Goal: Ask a question

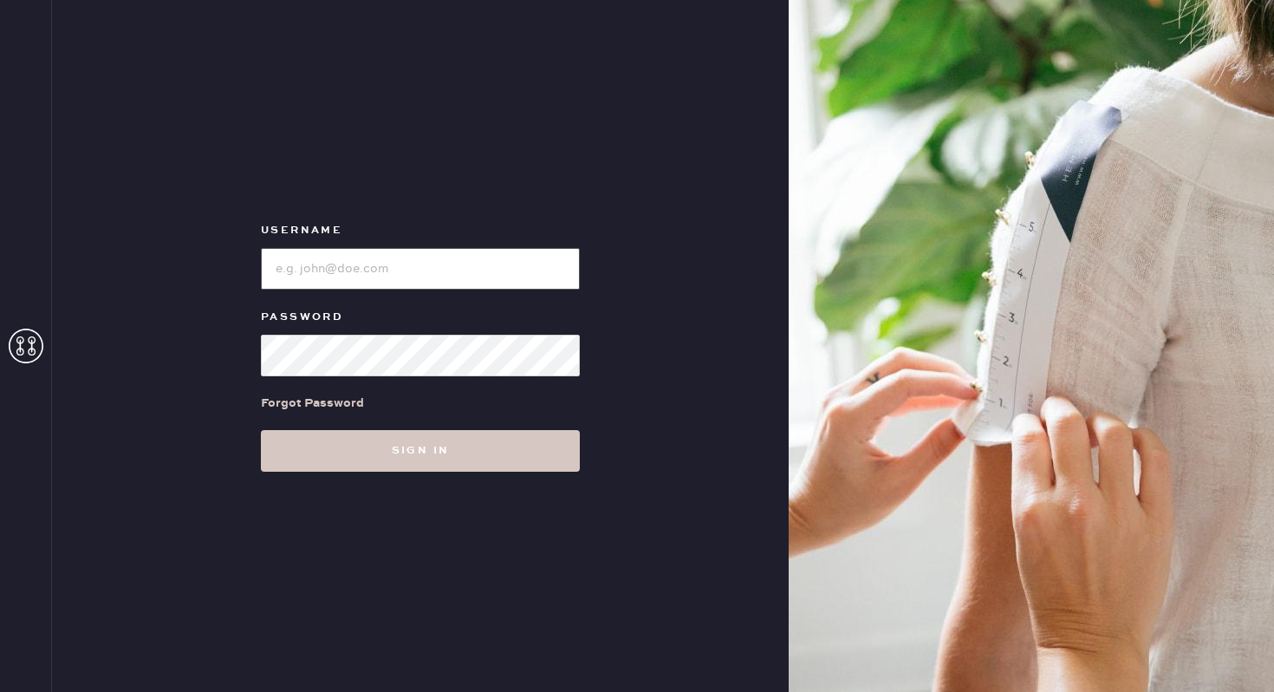
click at [380, 283] on input "loginName" at bounding box center [420, 269] width 319 height 42
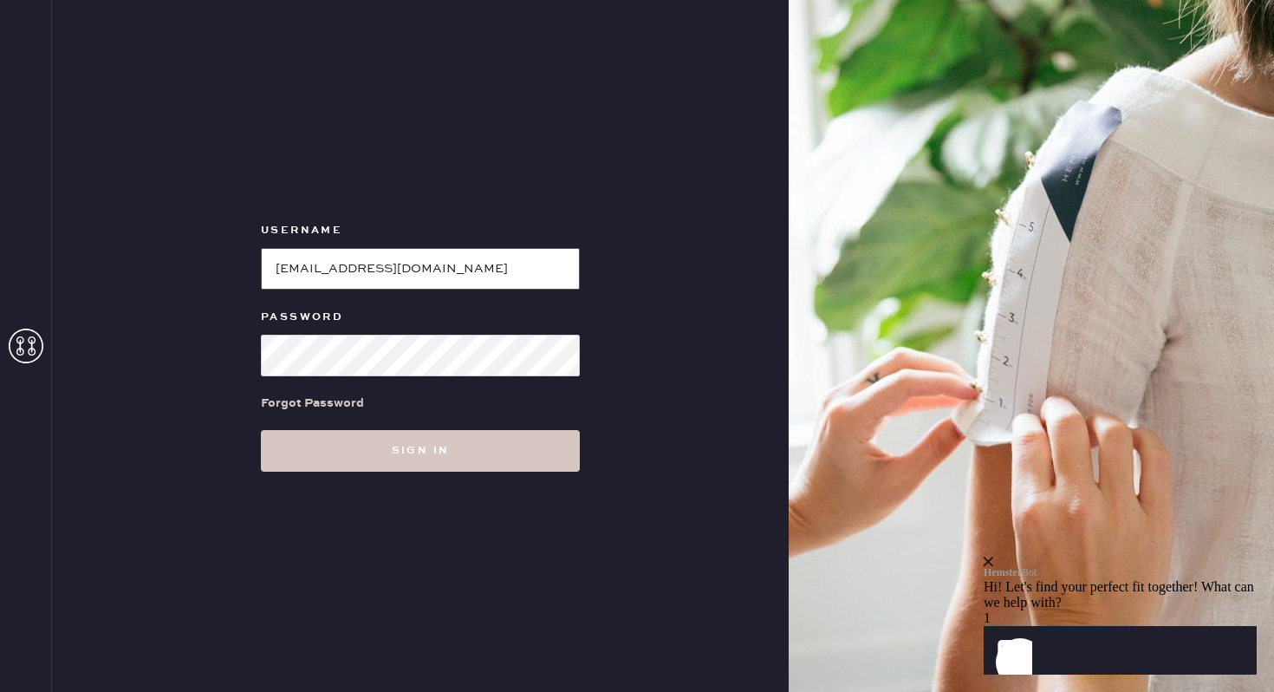
type input "[EMAIL_ADDRESS][DOMAIN_NAME]"
click at [261, 430] on button "Sign in" at bounding box center [420, 451] width 319 height 42
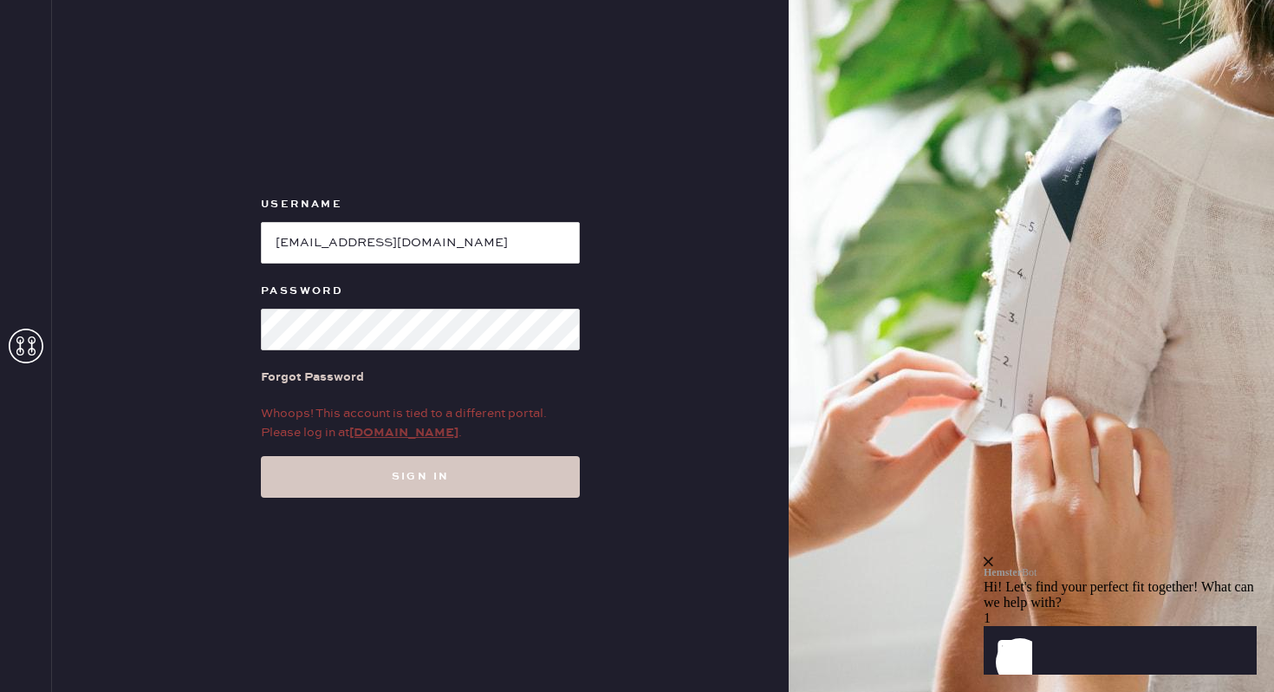
click at [385, 430] on link "my.hemster.co" at bounding box center [403, 433] width 109 height 16
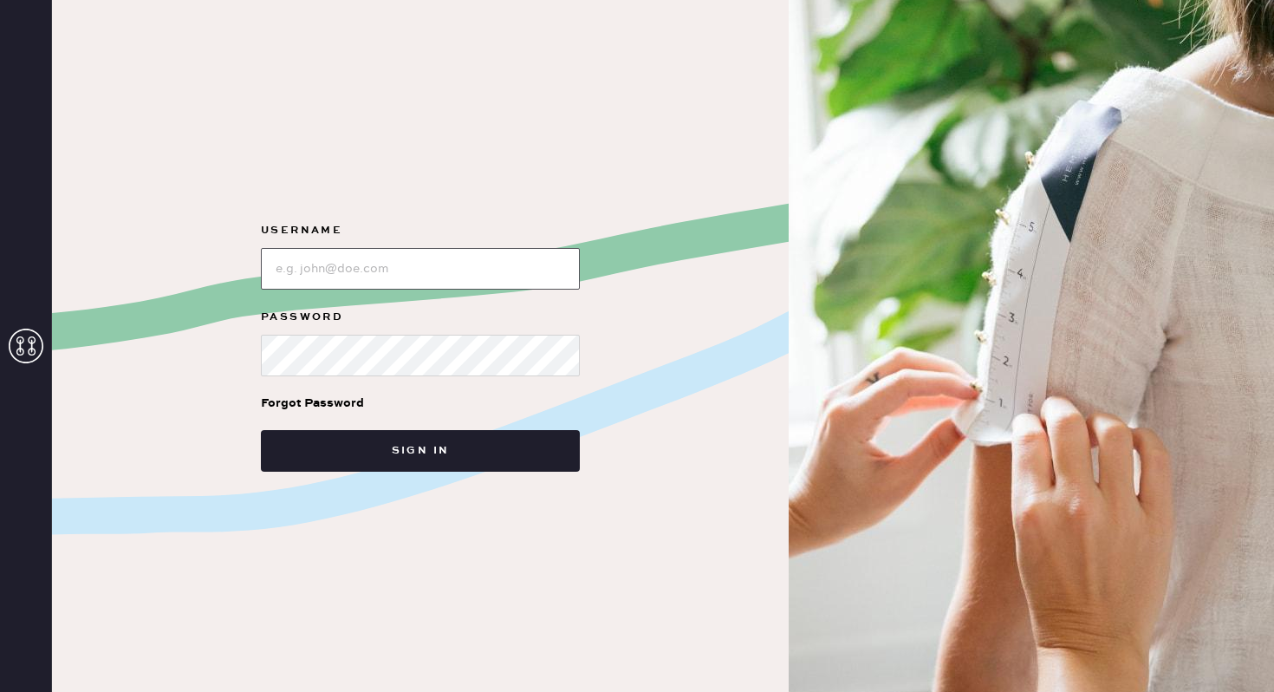
click at [335, 261] on input "loginName" at bounding box center [420, 269] width 319 height 42
type input "[EMAIL_ADDRESS][DOMAIN_NAME]"
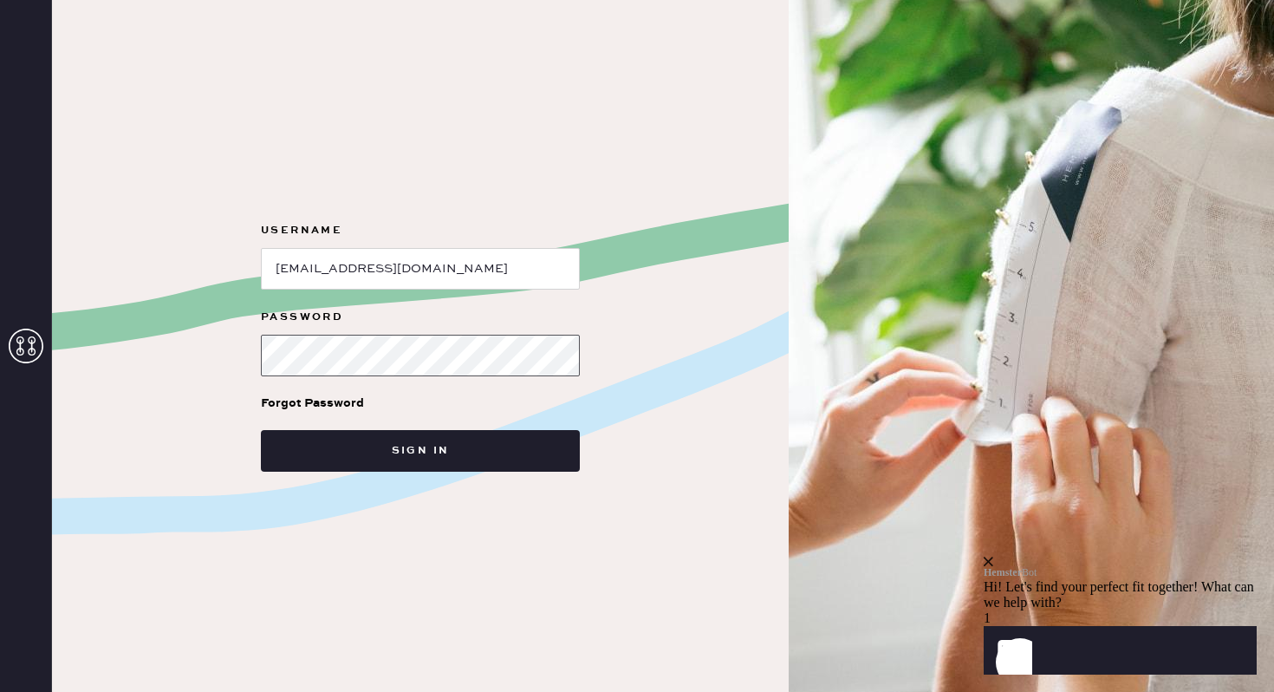
click at [261, 430] on button "Sign in" at bounding box center [420, 451] width 319 height 42
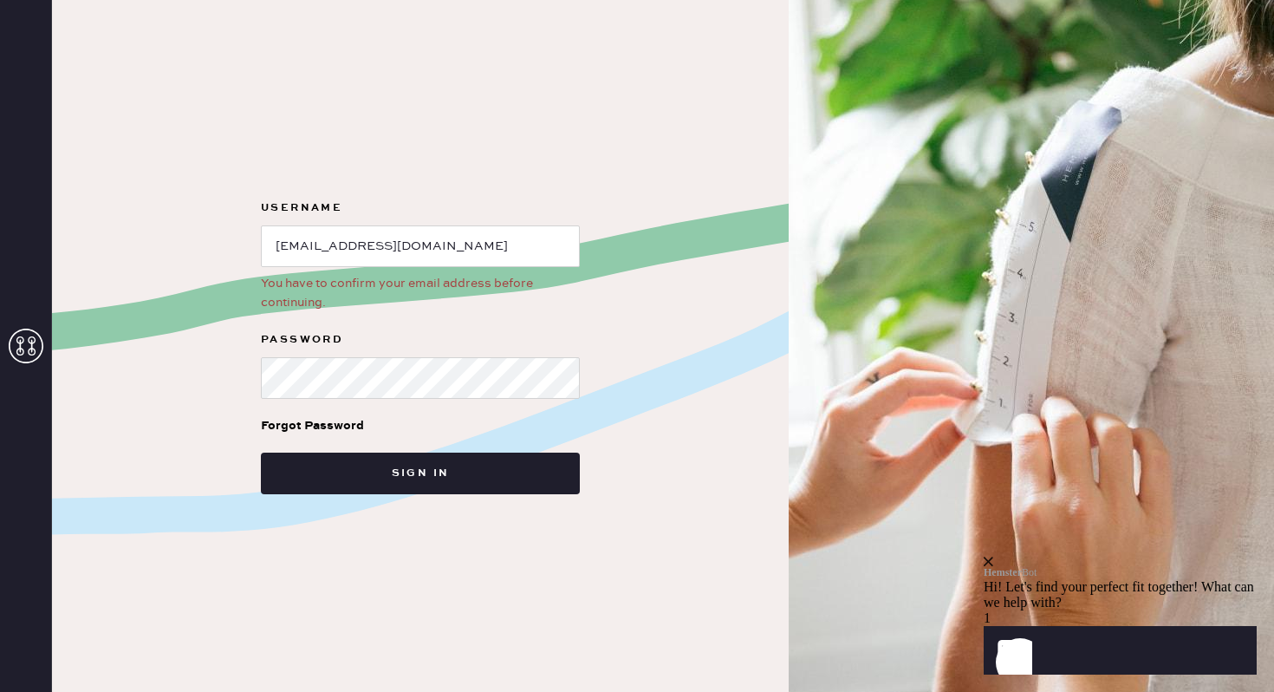
click at [1023, 566] on div "Show" at bounding box center [1117, 566] width 266 height 0
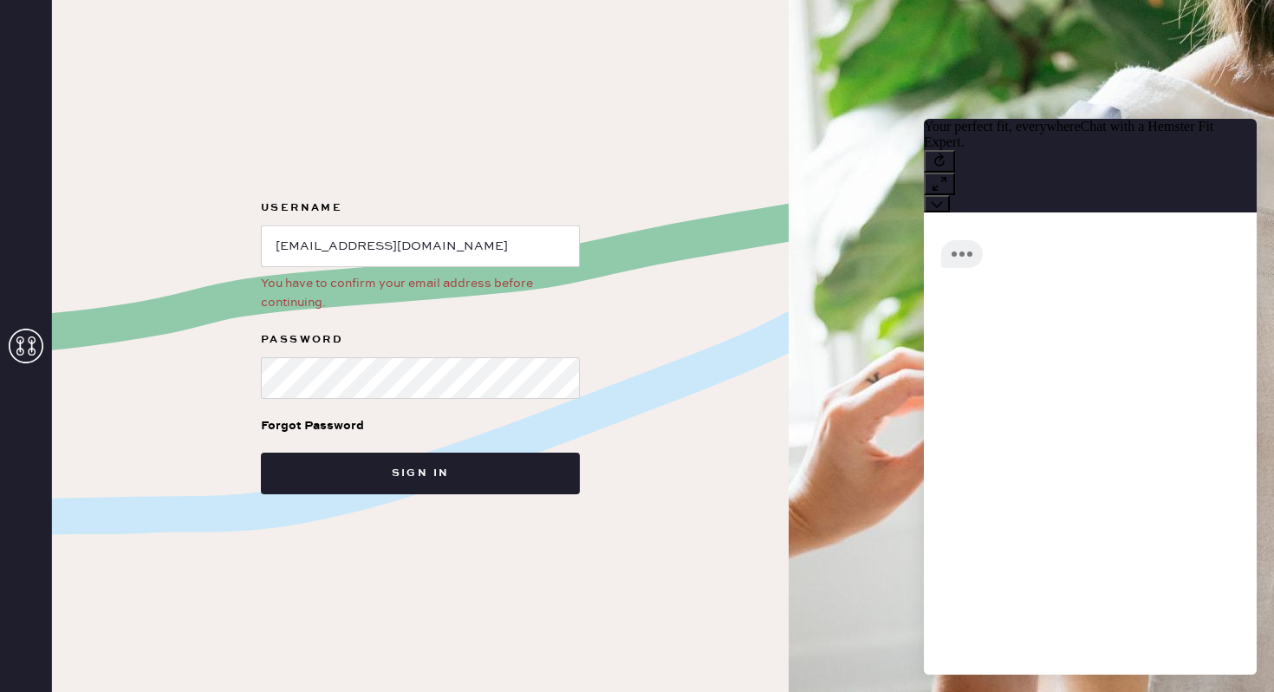
scroll to position [1, 0]
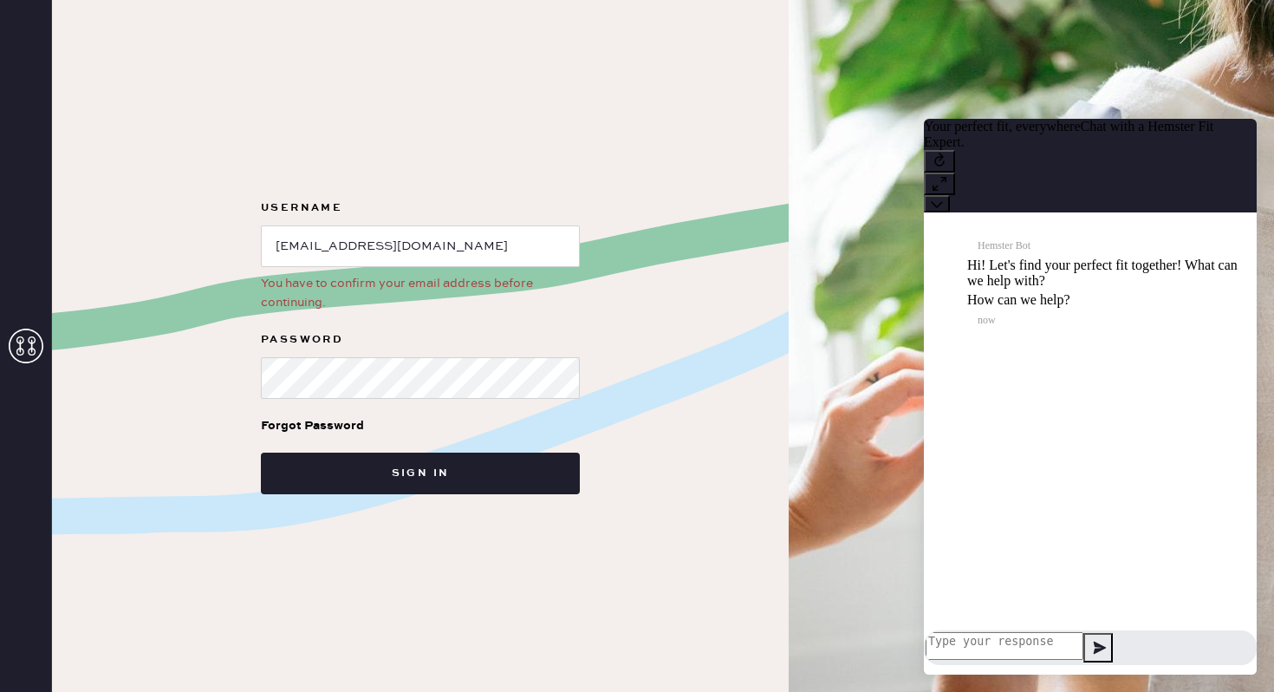
click at [1000, 643] on textarea at bounding box center [1005, 646] width 158 height 28
type textarea "Never got an email confirming my email address"
